Goal: Navigation & Orientation: Find specific page/section

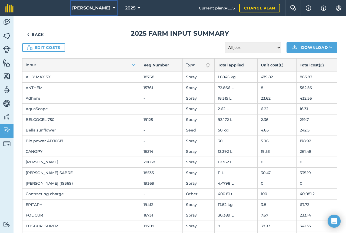
click at [94, 10] on span "[PERSON_NAME]" at bounding box center [91, 8] width 38 height 6
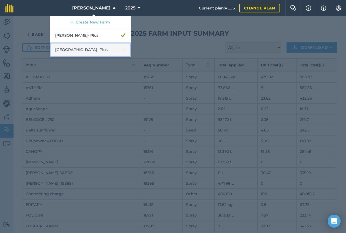
click at [90, 49] on link "Middlehall Farm - Plus" at bounding box center [90, 50] width 81 height 14
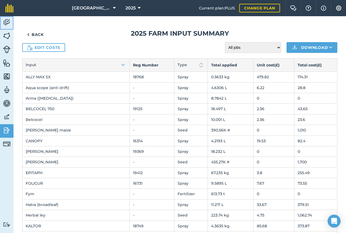
click at [5, 22] on img at bounding box center [7, 22] width 8 height 8
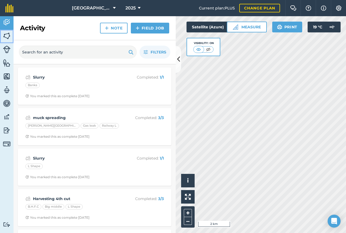
click at [5, 37] on img at bounding box center [7, 36] width 8 height 8
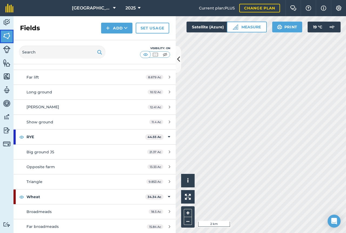
scroll to position [395, 0]
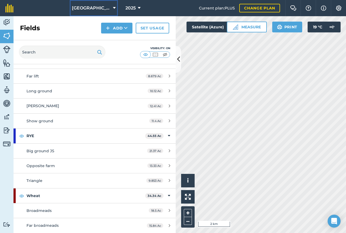
click at [106, 6] on span "[GEOGRAPHIC_DATA]" at bounding box center [91, 8] width 39 height 6
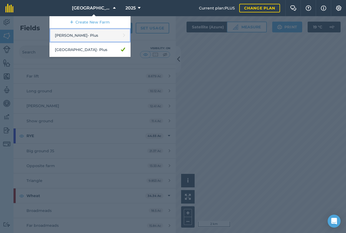
click at [92, 34] on link "[PERSON_NAME] - Plus" at bounding box center [89, 35] width 81 height 14
